Goal: Transaction & Acquisition: Book appointment/travel/reservation

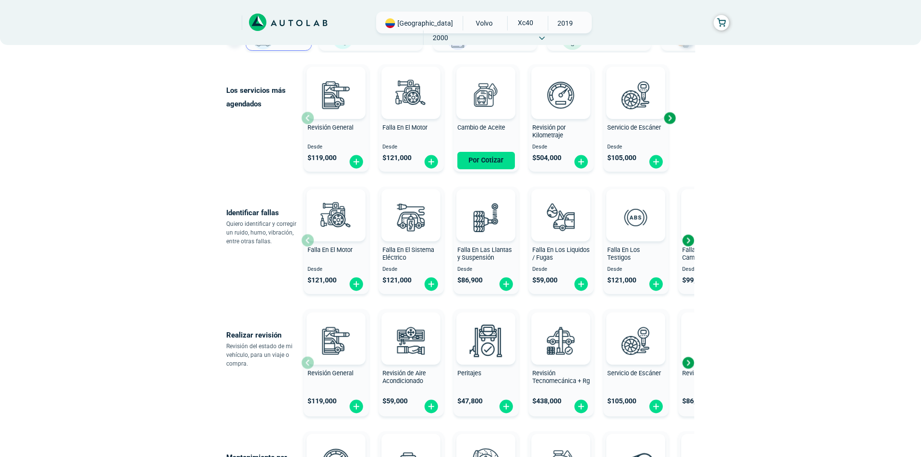
scroll to position [97, 0]
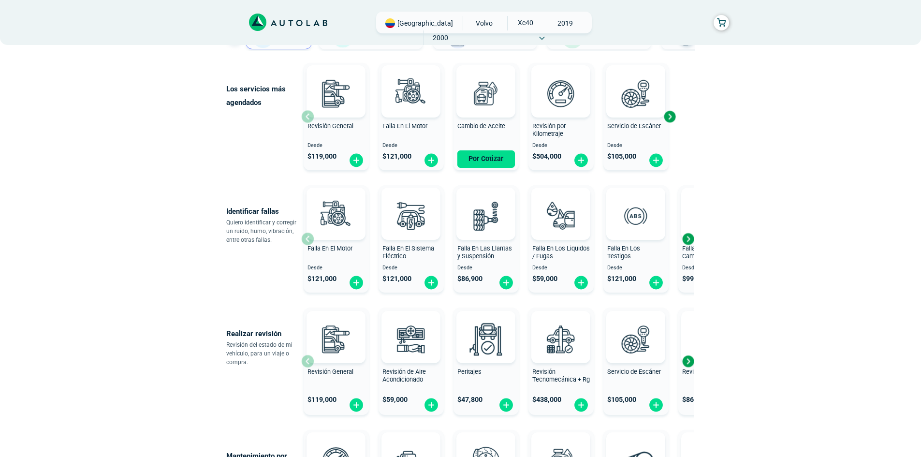
click at [687, 238] on div "Next slide" at bounding box center [688, 239] width 15 height 15
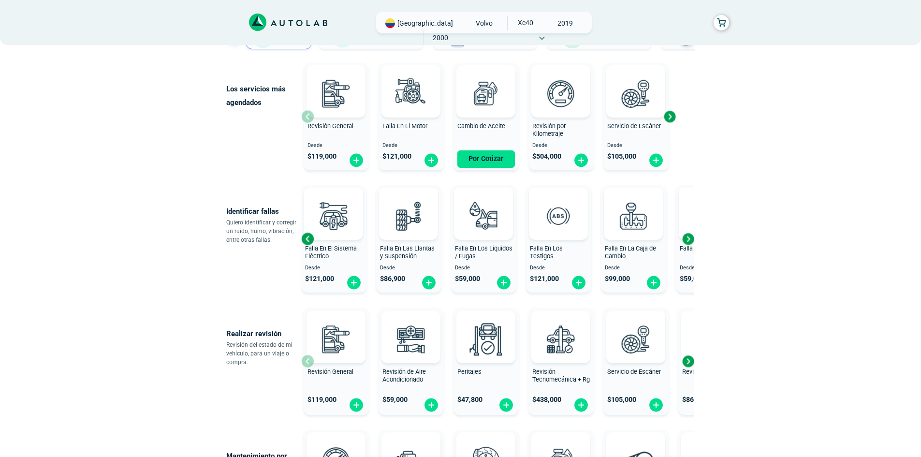
click at [687, 238] on div "Next slide" at bounding box center [688, 239] width 15 height 15
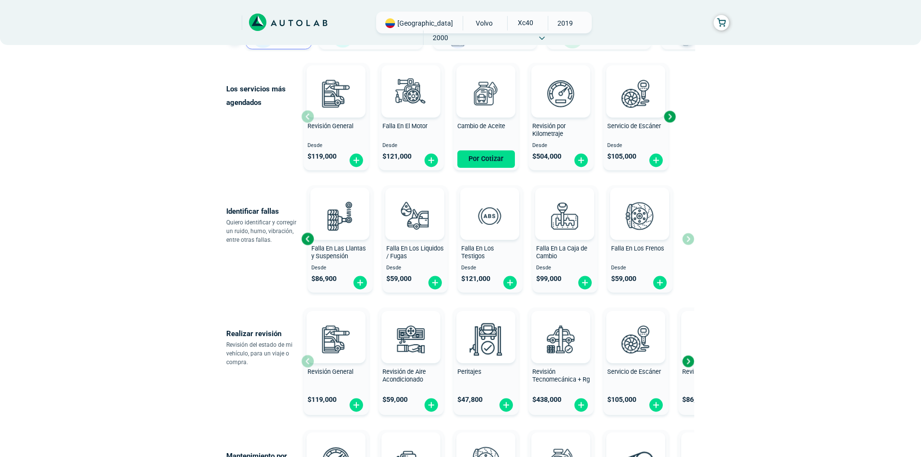
click at [687, 238] on div "Falla En El Motor Desde $ 121,000 Falla En El Sistema Eléctrico Desde $ 121,000…" at bounding box center [497, 238] width 393 height 115
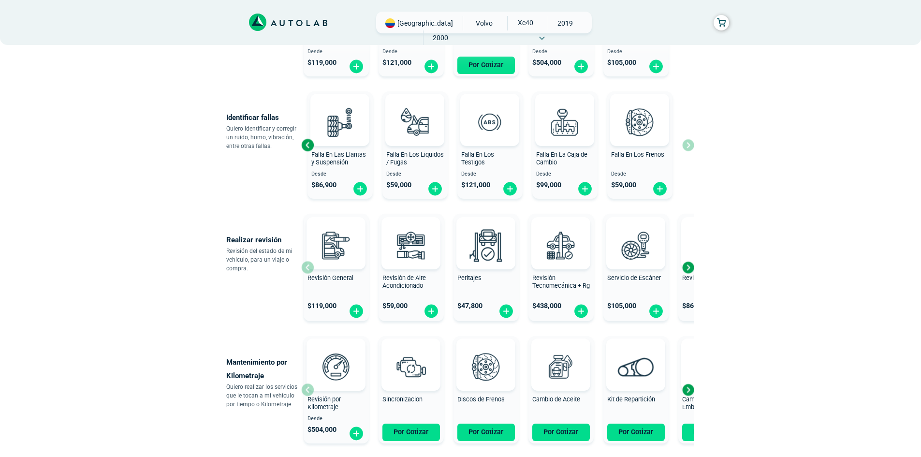
scroll to position [193, 0]
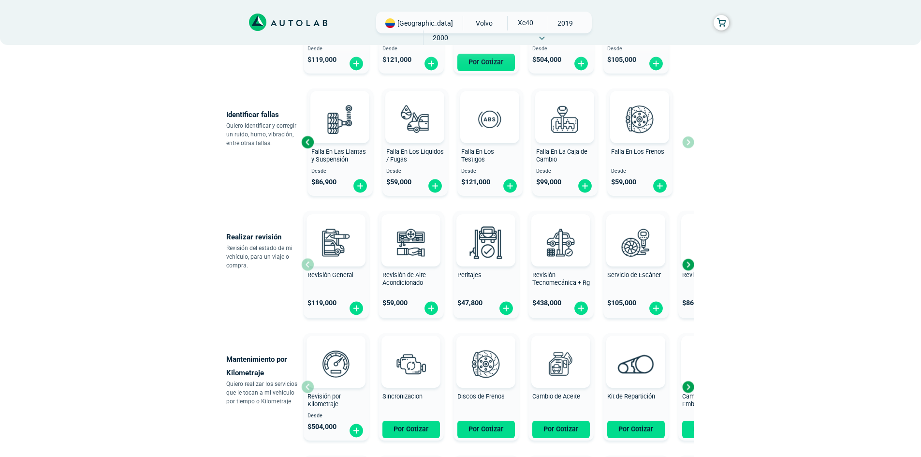
click at [688, 266] on div "Next slide" at bounding box center [688, 264] width 15 height 15
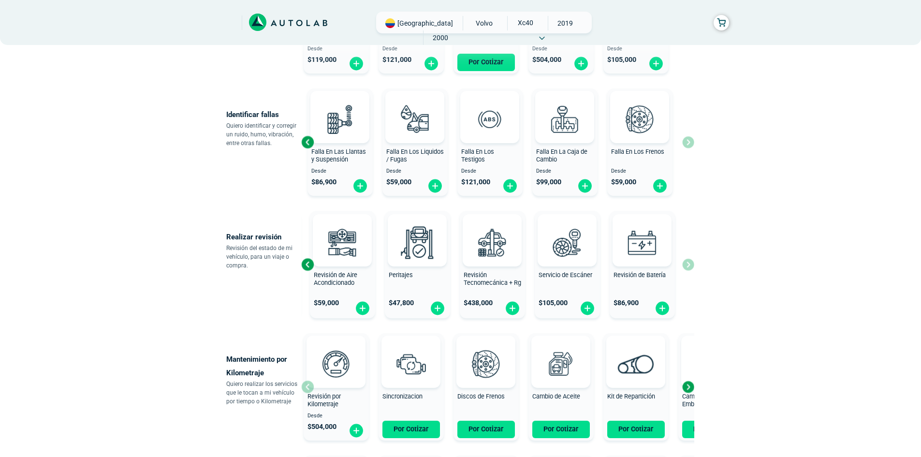
click at [688, 266] on div "Revisión General $ 119,000 Revisión de Aire Acondicionado $ 59,000 Peritajes $ …" at bounding box center [497, 264] width 393 height 115
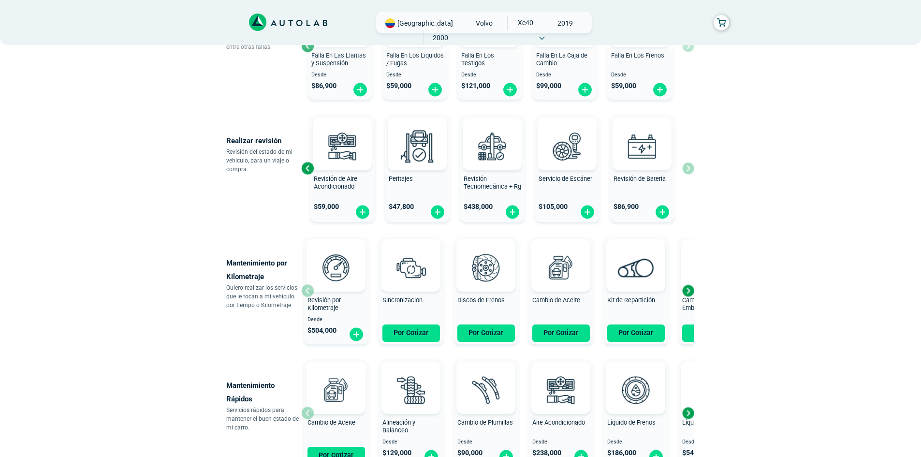
scroll to position [290, 0]
click at [689, 291] on div "Next slide" at bounding box center [688, 290] width 15 height 15
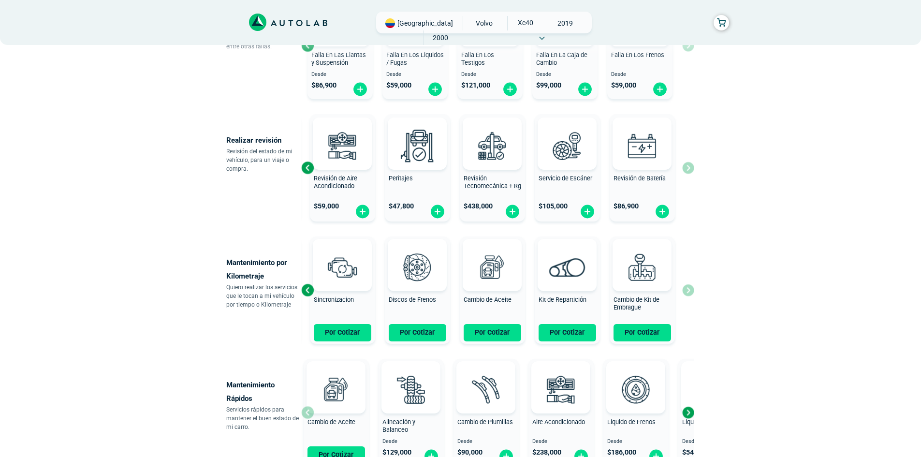
click at [689, 291] on div "Revisión por Kilometraje Desde $ 504,000 Sincronizacion Por Cotizar Discos de F…" at bounding box center [497, 290] width 393 height 115
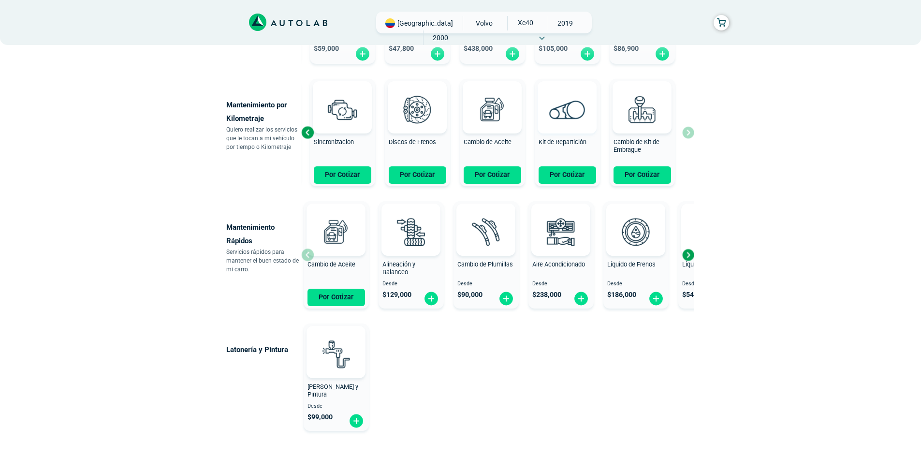
scroll to position [484, 0]
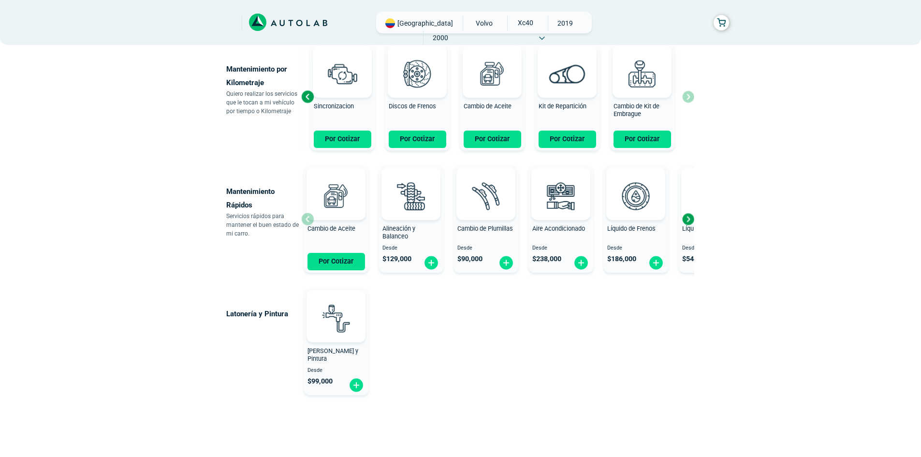
click at [691, 218] on div "Next slide" at bounding box center [688, 219] width 15 height 15
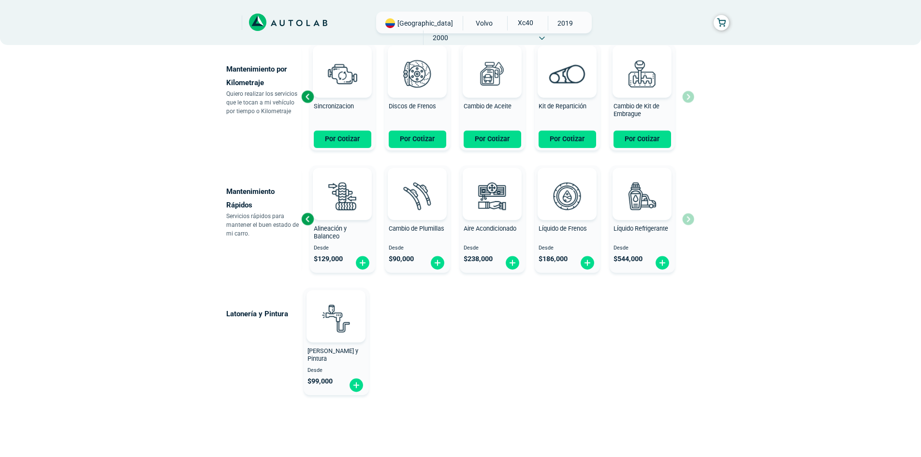
click at [691, 218] on div "Cambio de Aceite Por Cotizar Alineación y Balanceo Desde $ 129,000 Cambio de Pl…" at bounding box center [497, 219] width 393 height 115
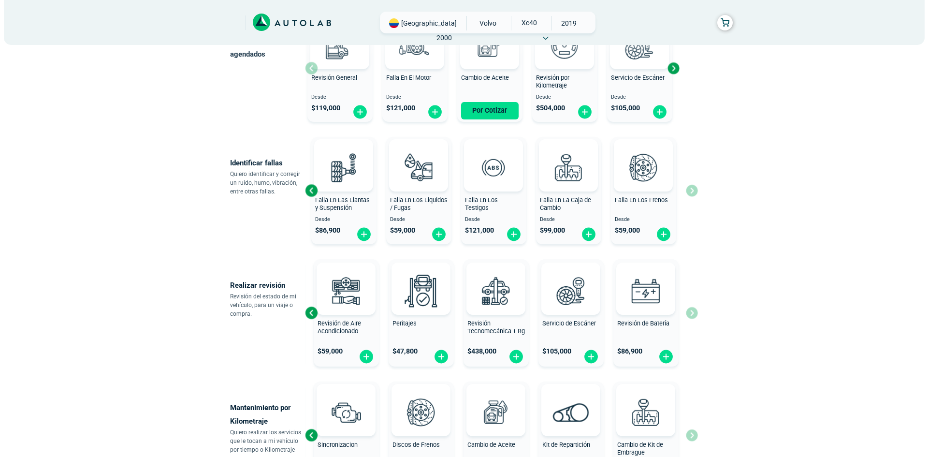
scroll to position [0, 0]
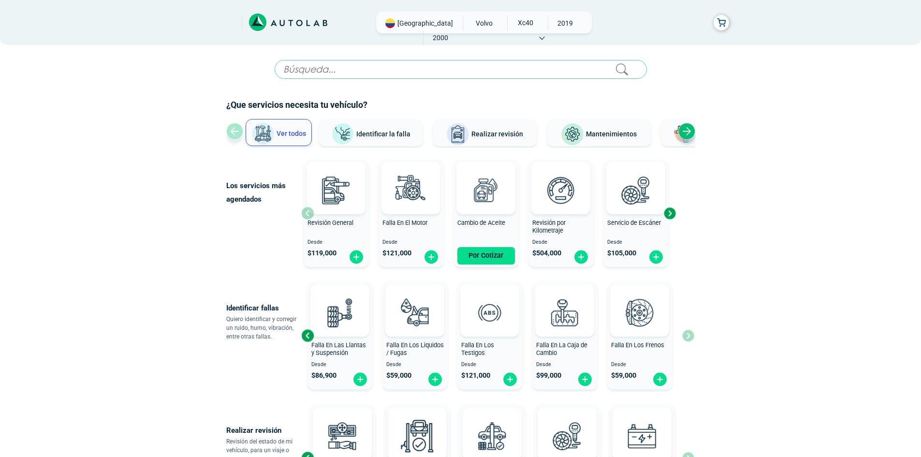
click at [384, 132] on span "Identificar la falla" at bounding box center [383, 134] width 54 height 8
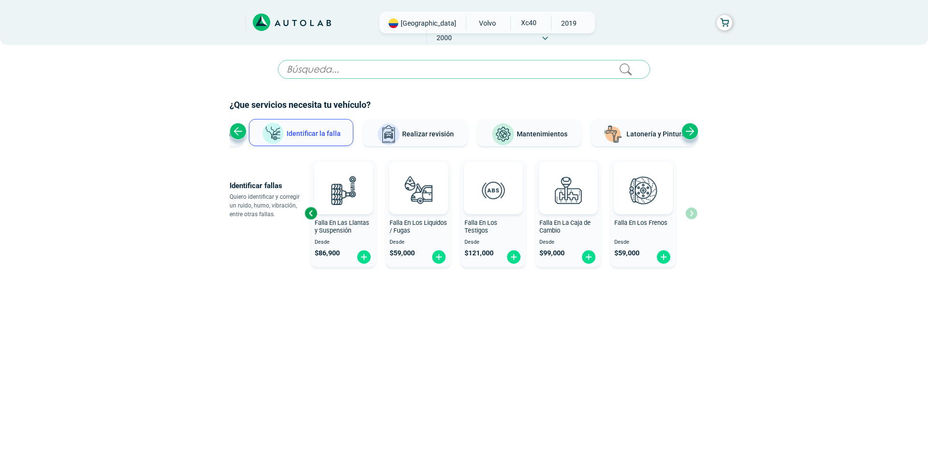
click at [510, 236] on div "Falla En Los Testigos" at bounding box center [493, 228] width 65 height 19
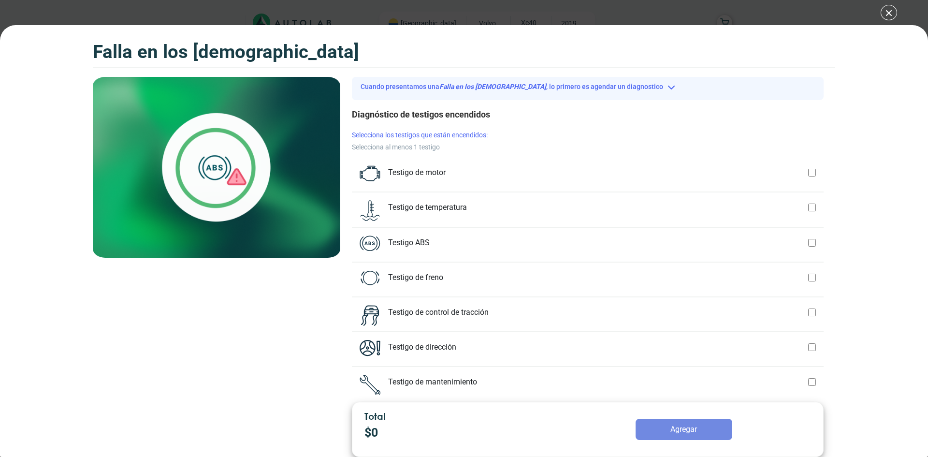
click at [429, 276] on p "Testigo de freno" at bounding box center [598, 276] width 420 height 13
checkbox input "true"
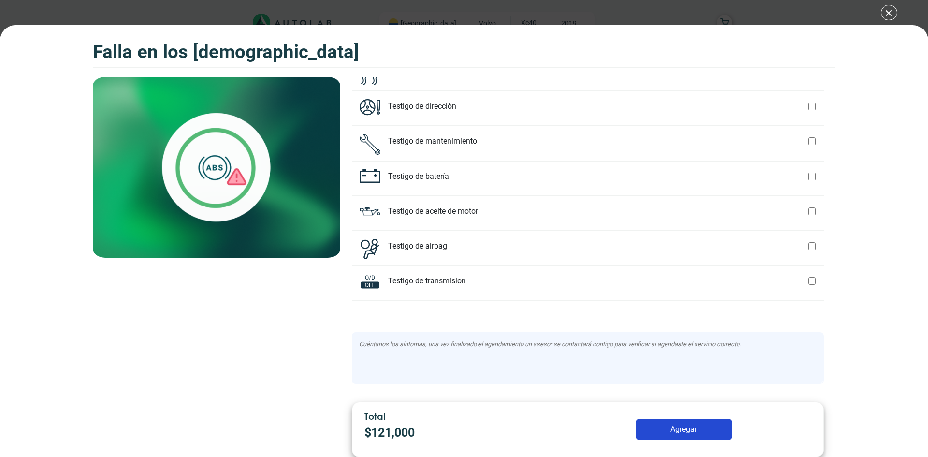
scroll to position [208, 0]
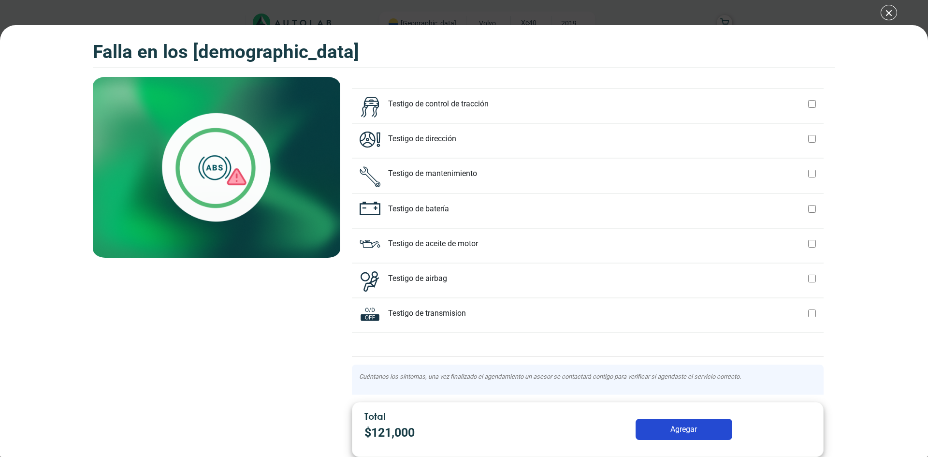
click at [688, 428] on button "Agregar" at bounding box center [684, 429] width 97 height 21
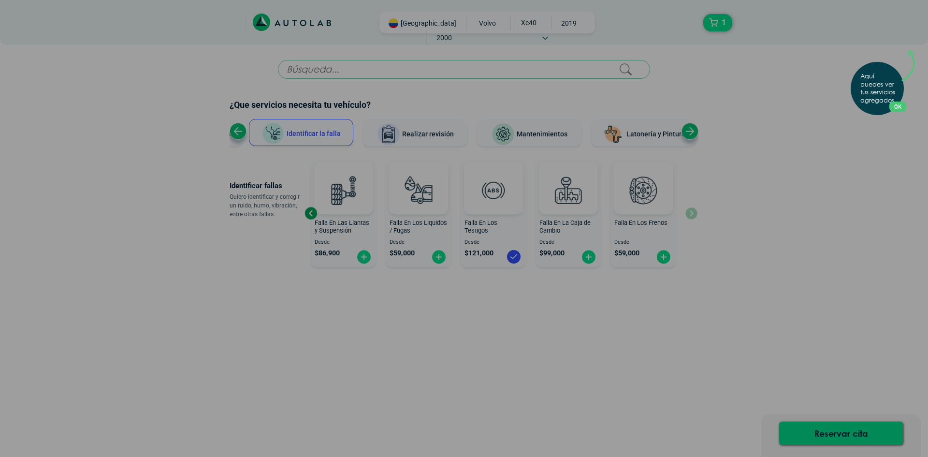
click at [472, 305] on div "Aquí puedes ver tus servicios agregados. OK .aex,.bex{fill:none!important;strok…" at bounding box center [464, 228] width 928 height 457
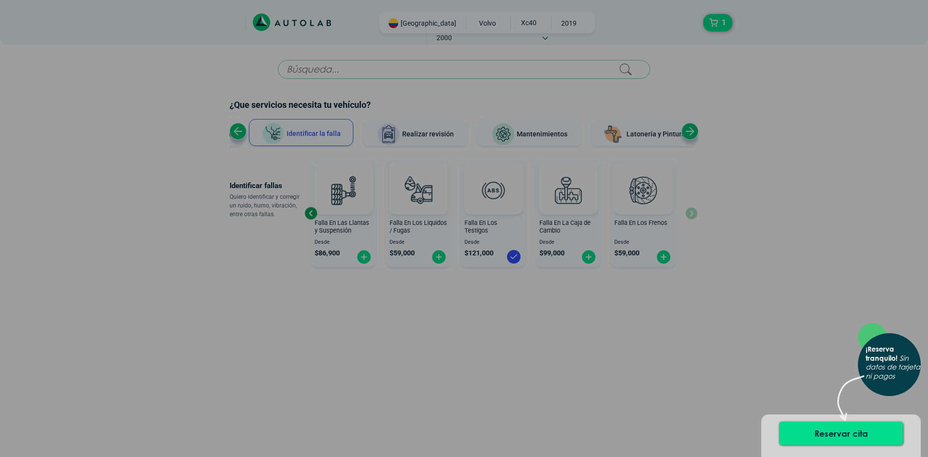
click at [797, 351] on div "× ¡Reserva tranquilo! Sin datos de tarjeta ni pagos" at bounding box center [464, 228] width 928 height 457
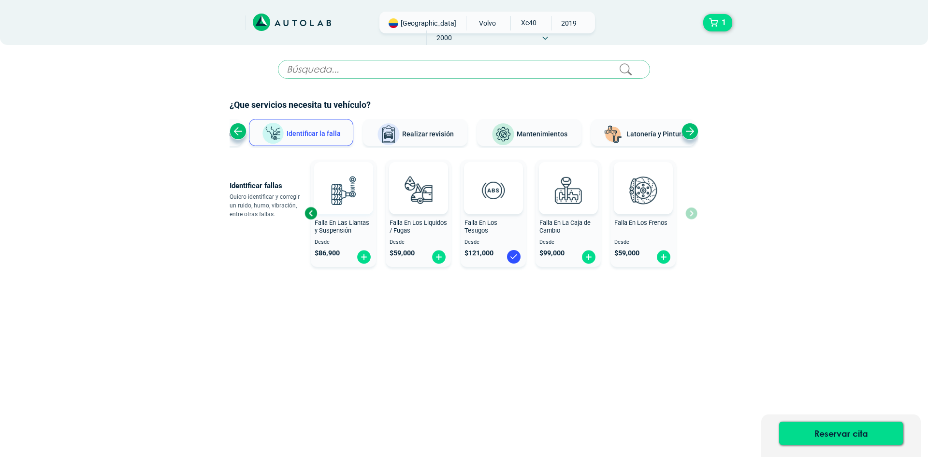
click at [352, 199] on img at bounding box center [343, 190] width 43 height 43
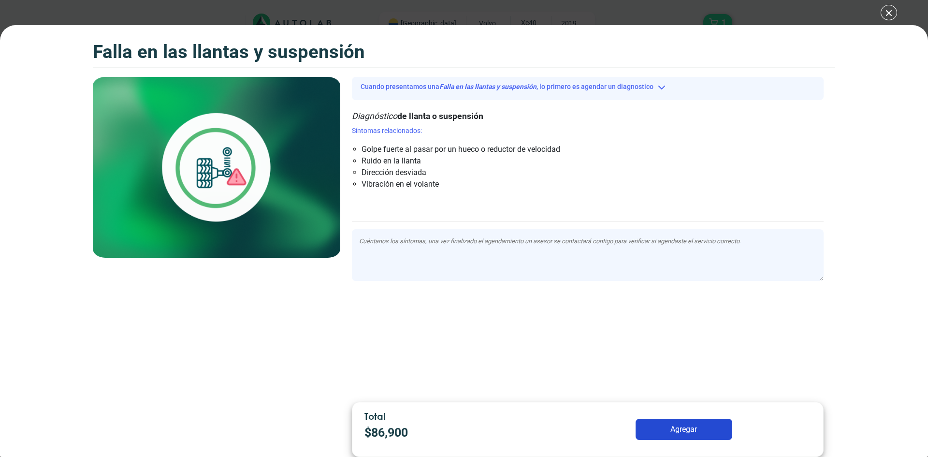
click at [692, 429] on button "Agregar" at bounding box center [684, 429] width 97 height 21
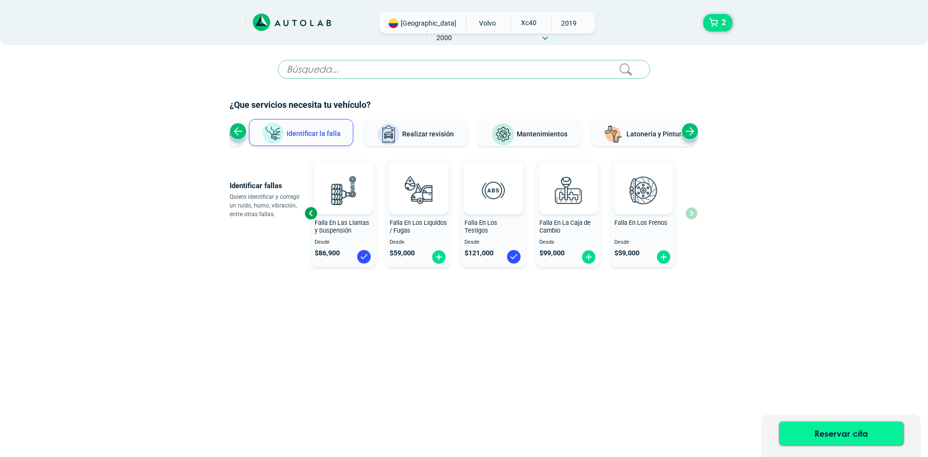
click at [849, 433] on button "Reservar cita" at bounding box center [842, 433] width 124 height 23
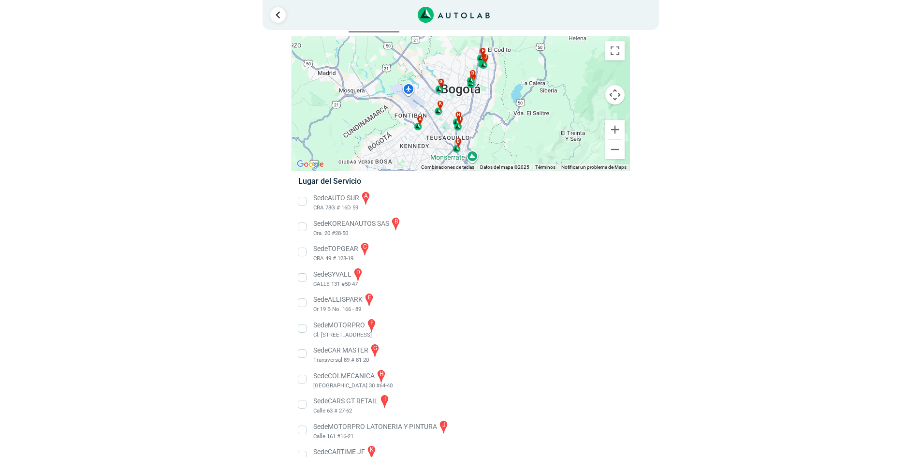
scroll to position [48, 0]
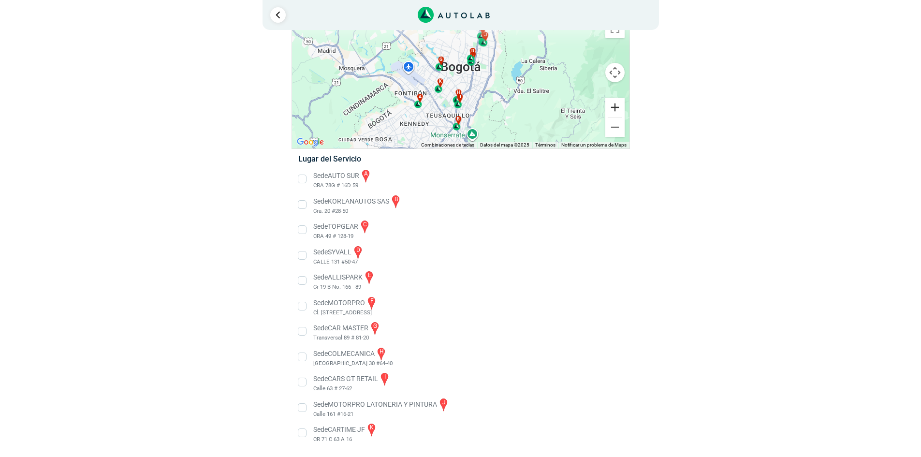
click at [619, 103] on button "Ampliar" at bounding box center [614, 107] width 19 height 19
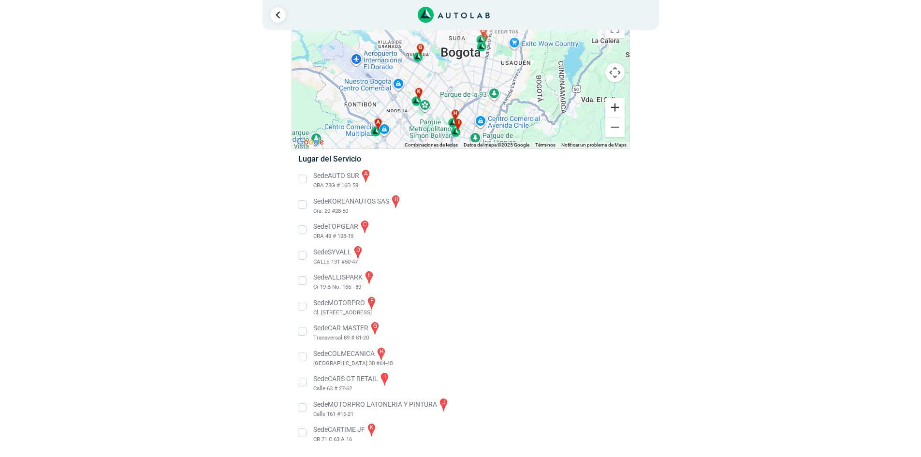
click at [619, 103] on button "Ampliar" at bounding box center [614, 107] width 19 height 19
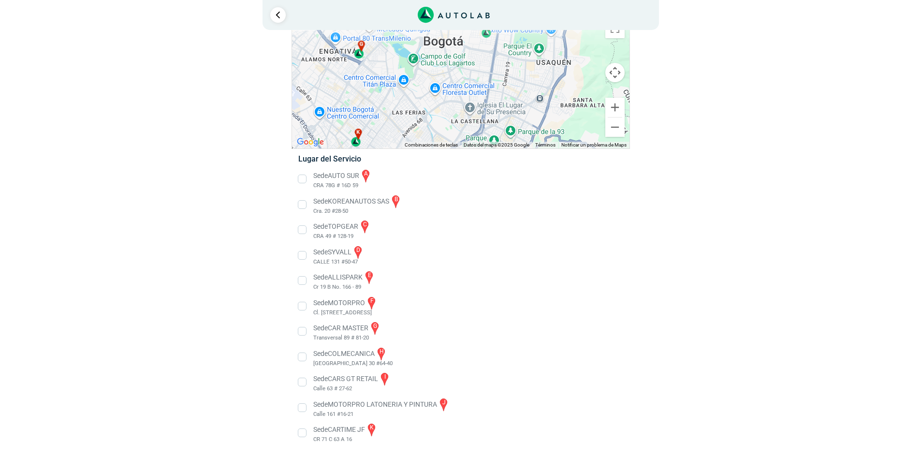
drag, startPoint x: 521, startPoint y: 75, endPoint x: 504, endPoint y: 93, distance: 25.0
click at [504, 93] on div "a b c d e f g" at bounding box center [461, 81] width 338 height 134
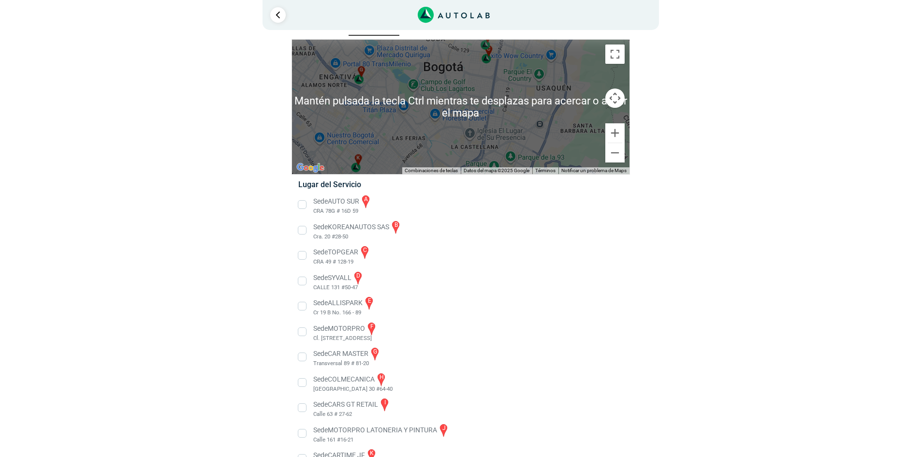
scroll to position [0, 0]
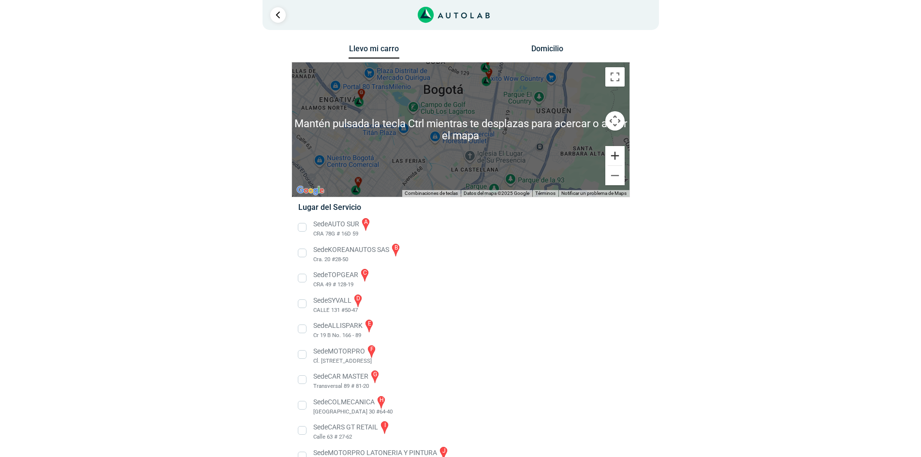
click at [615, 152] on button "Ampliar" at bounding box center [614, 155] width 19 height 19
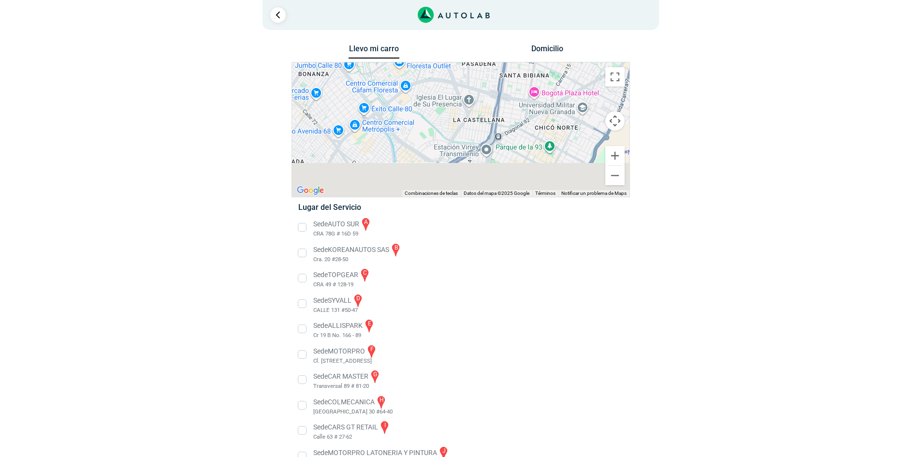
drag, startPoint x: 527, startPoint y: 144, endPoint x: 515, endPoint y: 39, distance: 105.6
click at [515, 39] on div "2 Llevo mi carro [GEOGRAPHIC_DATA] ← Mover a la izquierda → ↑ ↓ + - Fin" at bounding box center [461, 252] width 580 height 505
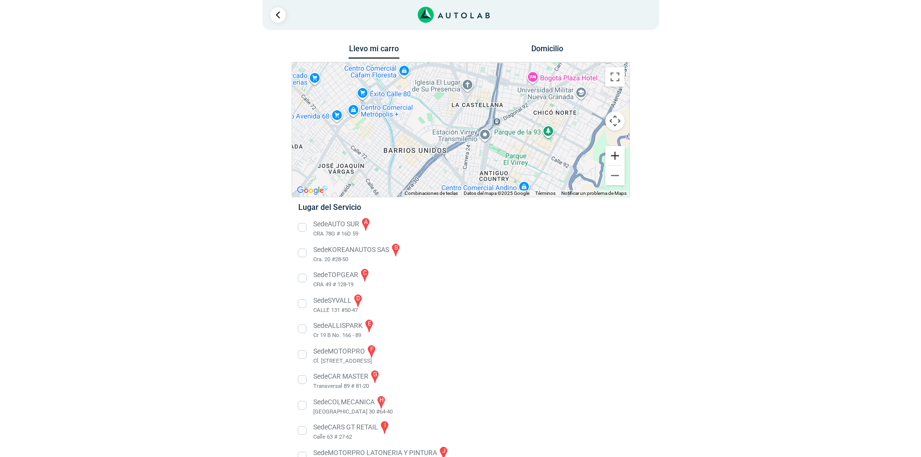
click at [618, 156] on button "Ampliar" at bounding box center [614, 155] width 19 height 19
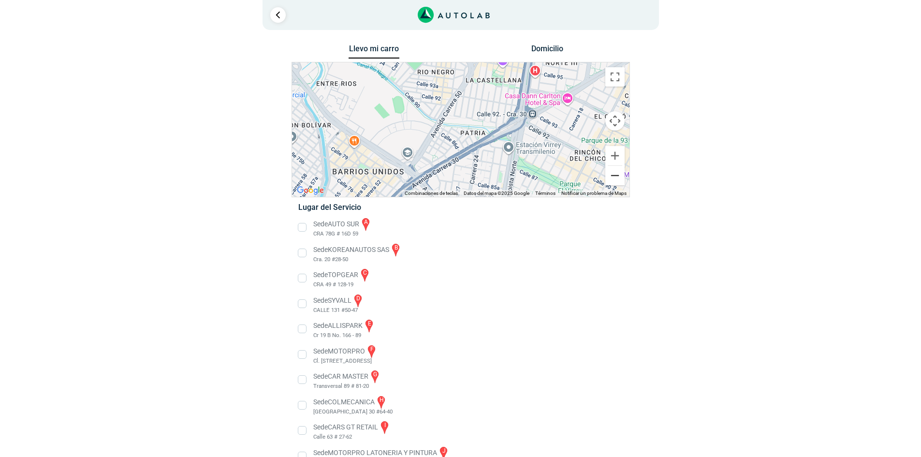
click at [613, 182] on button "Reducir" at bounding box center [614, 175] width 19 height 19
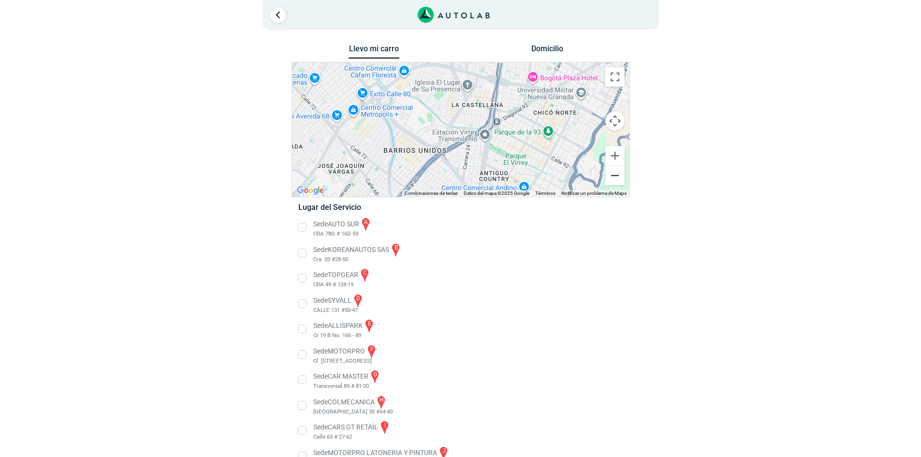
click at [613, 182] on button "Reducir" at bounding box center [614, 175] width 19 height 19
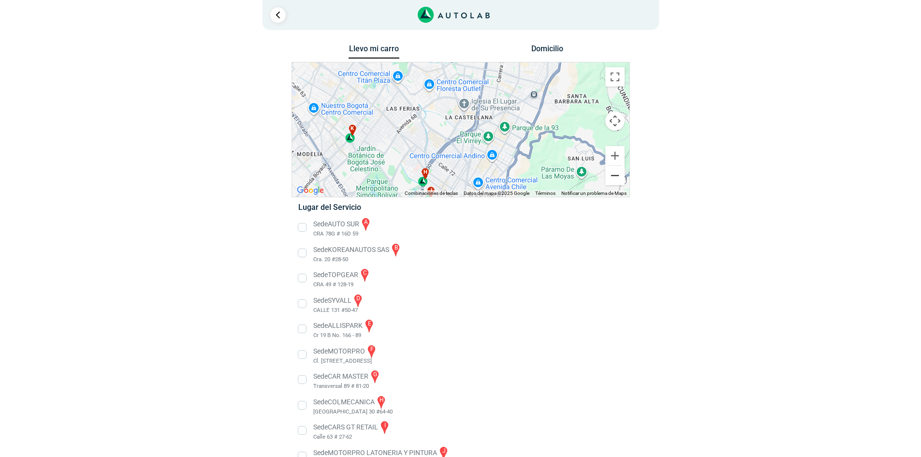
click at [613, 180] on button "Reducir" at bounding box center [614, 175] width 19 height 19
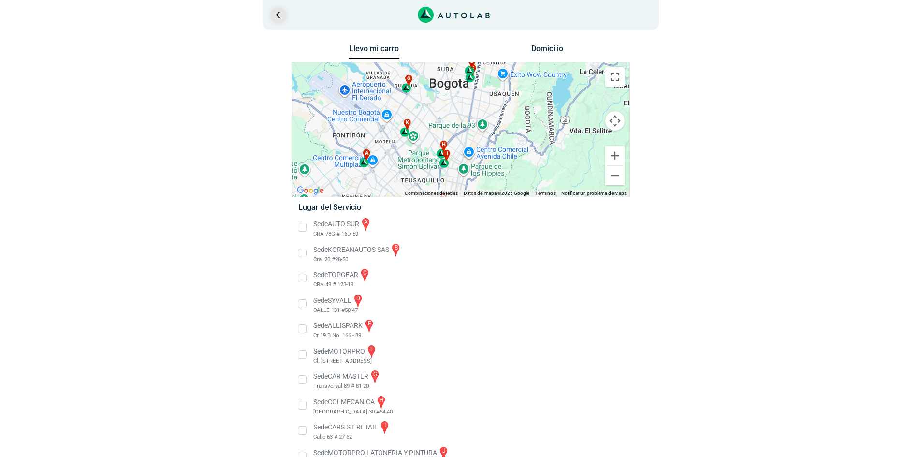
click at [277, 11] on link "Ir al paso anterior" at bounding box center [277, 14] width 15 height 15
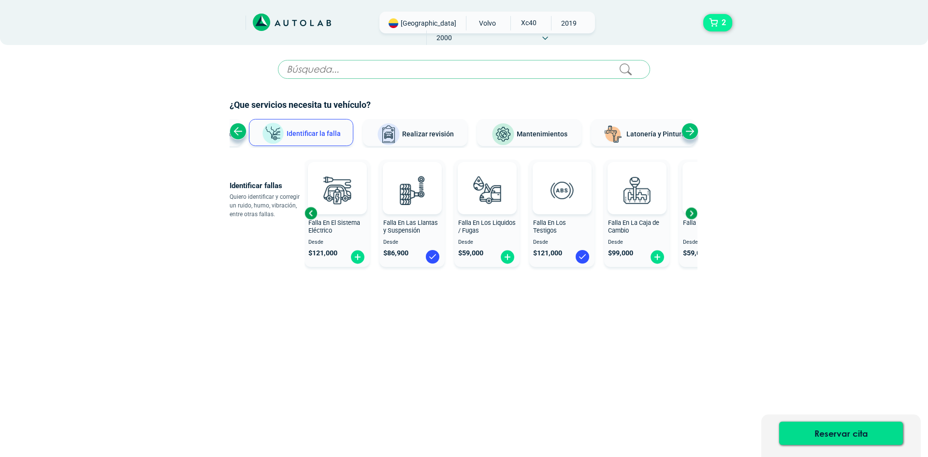
click at [715, 24] on button "2" at bounding box center [718, 22] width 29 height 17
